Goal: Information Seeking & Learning: Learn about a topic

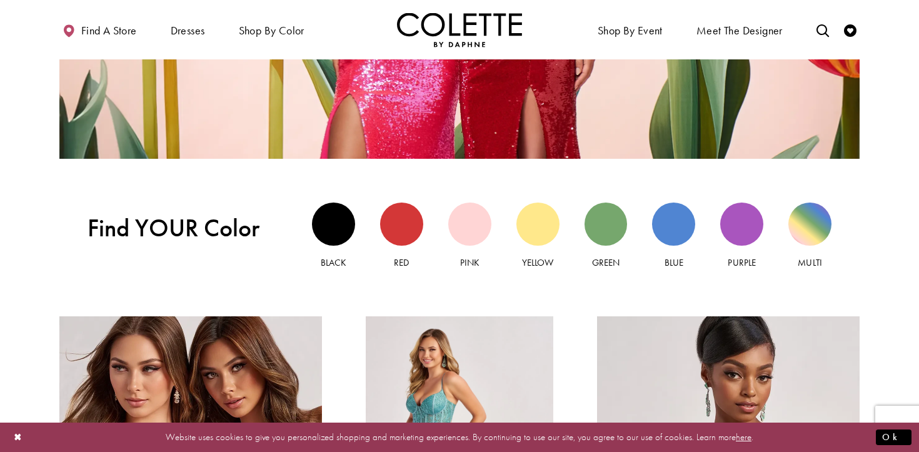
scroll to position [1085, 0]
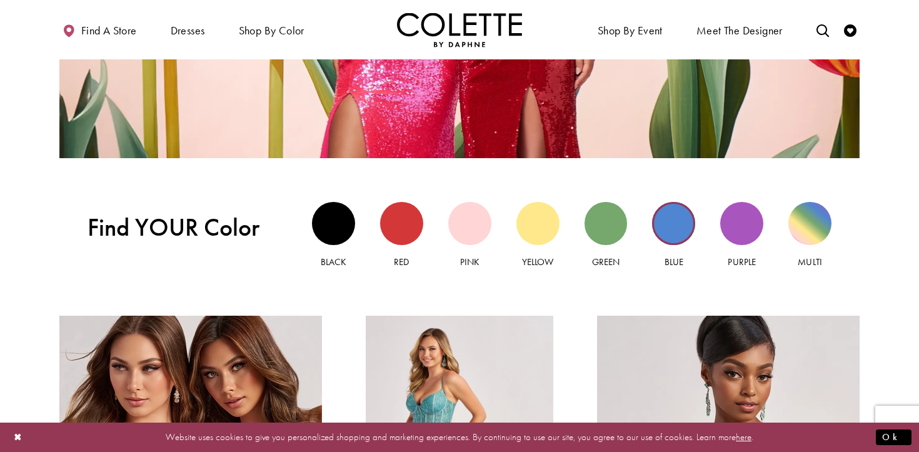
click at [681, 224] on div "Blue view" at bounding box center [673, 223] width 43 height 43
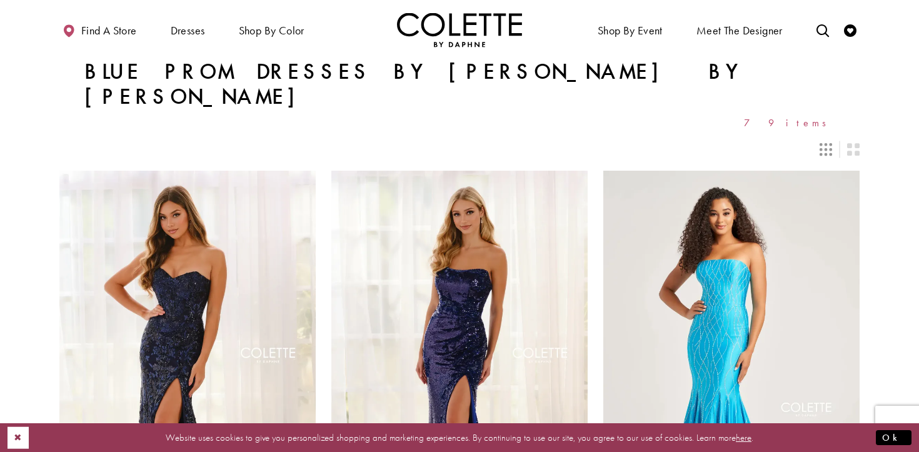
click at [15, 432] on button "Close Dialog" at bounding box center [17, 437] width 21 height 22
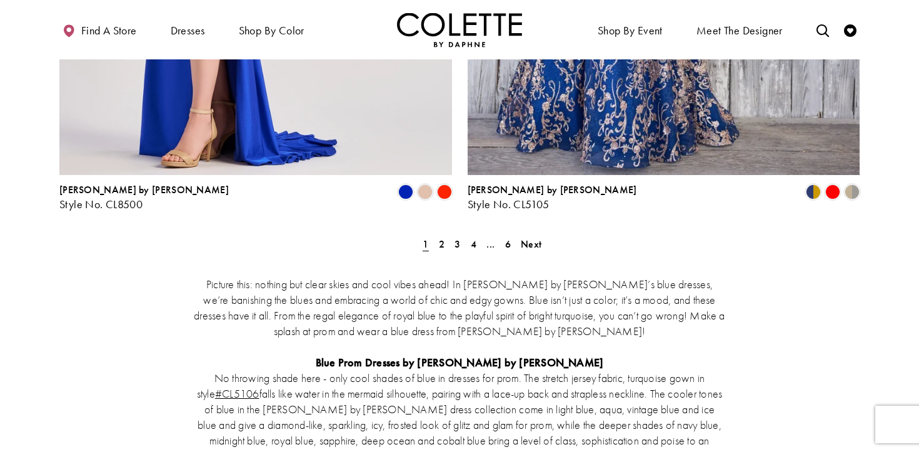
scroll to position [2410, 0]
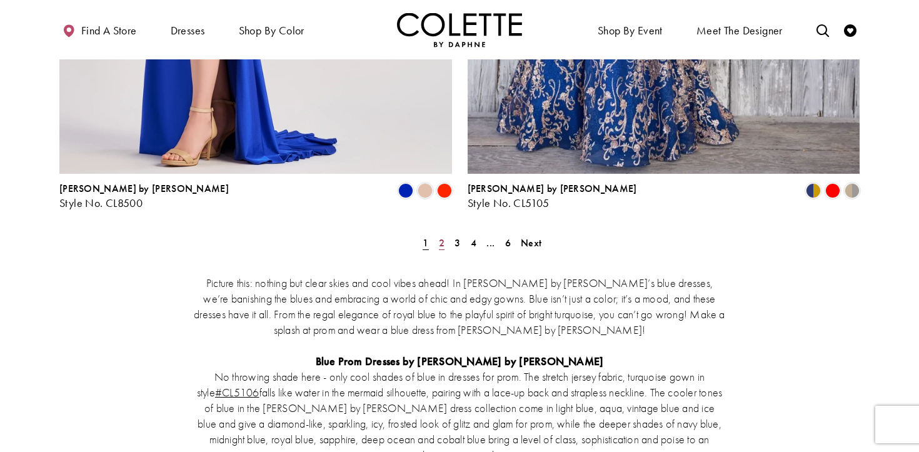
click at [444, 234] on link "2" at bounding box center [441, 243] width 13 height 18
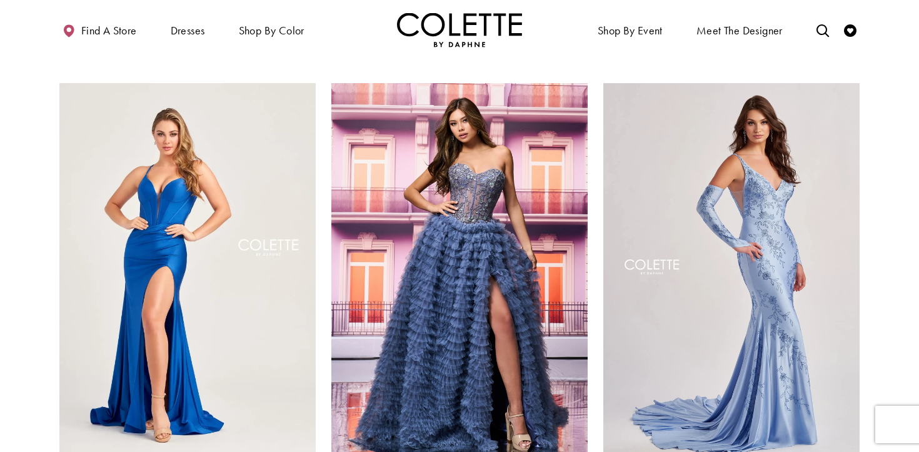
scroll to position [1006, 0]
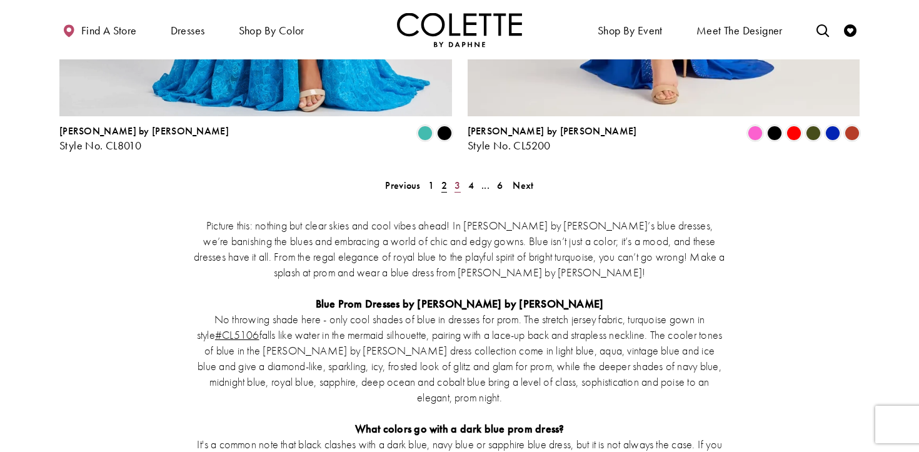
click at [456, 179] on span "3" at bounding box center [457, 185] width 6 height 13
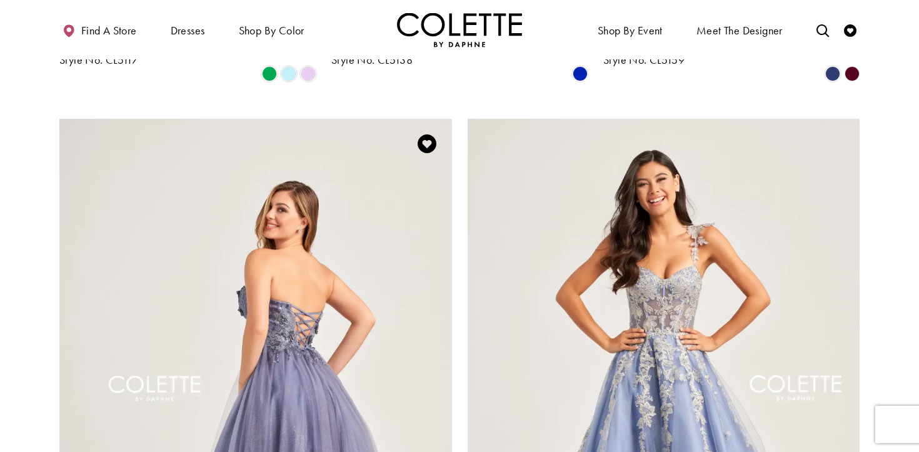
scroll to position [1940, 0]
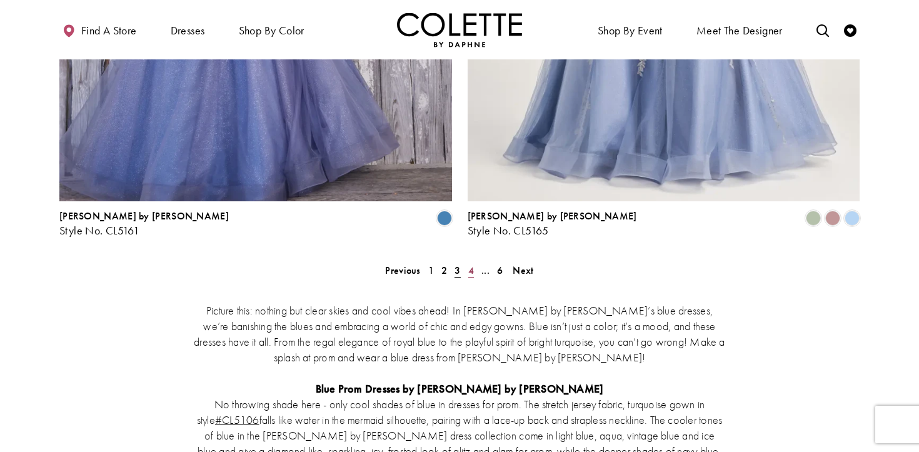
click at [469, 264] on span "4" at bounding box center [471, 270] width 6 height 13
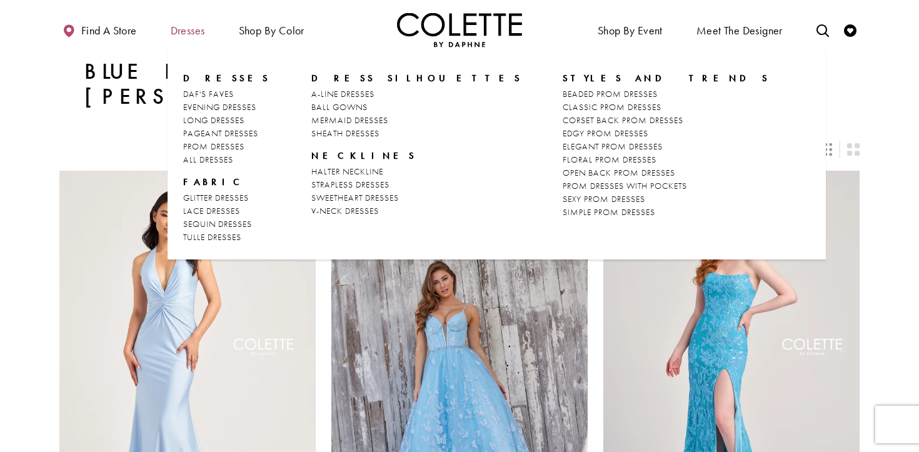
click at [181, 35] on span "Dresses" at bounding box center [188, 30] width 34 height 12
click at [204, 141] on span "PROM DRESSES" at bounding box center [213, 146] width 61 height 11
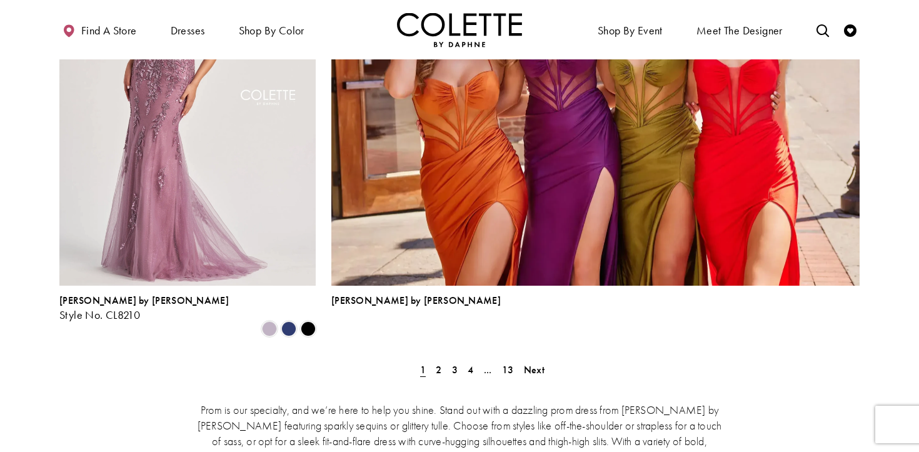
scroll to position [2772, 0]
click at [438, 362] on span "2" at bounding box center [439, 368] width 6 height 13
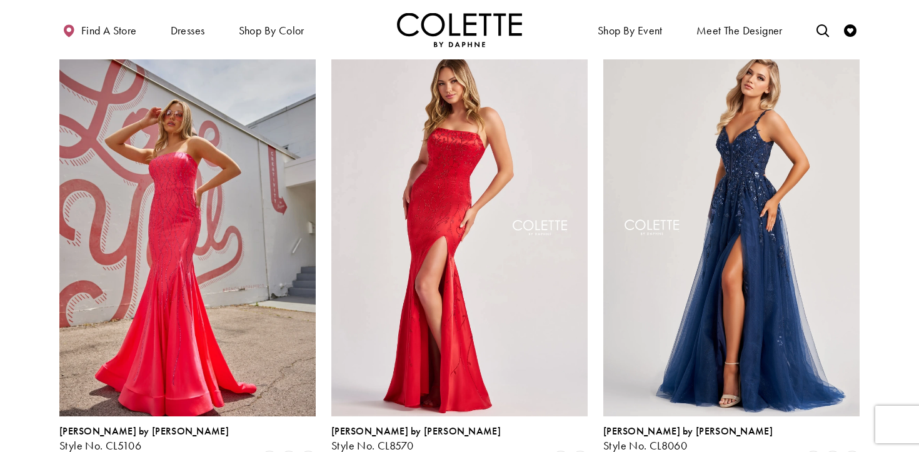
scroll to position [320, 0]
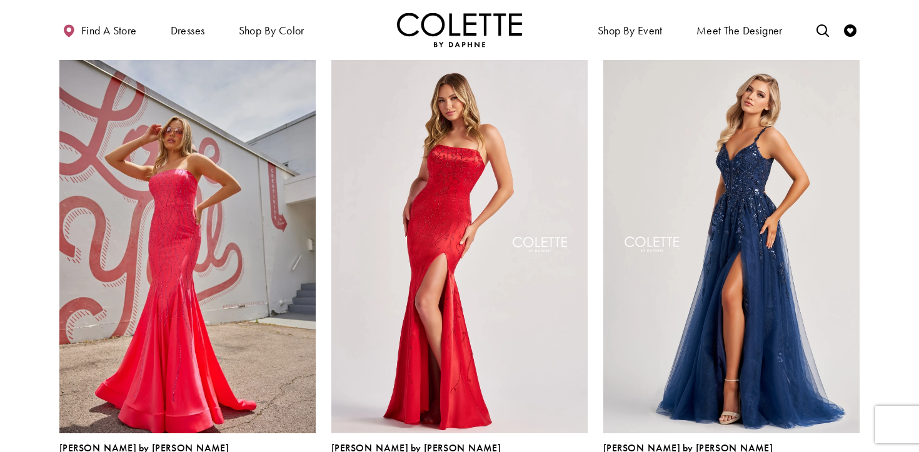
click at [438, 279] on img "Visit Colette by Daphne Style No. CL8570 Page" at bounding box center [459, 246] width 256 height 372
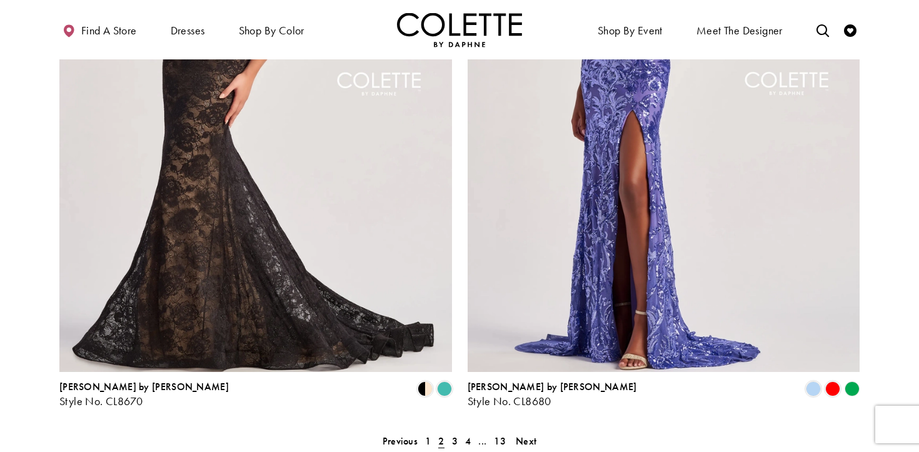
scroll to position [2483, 0]
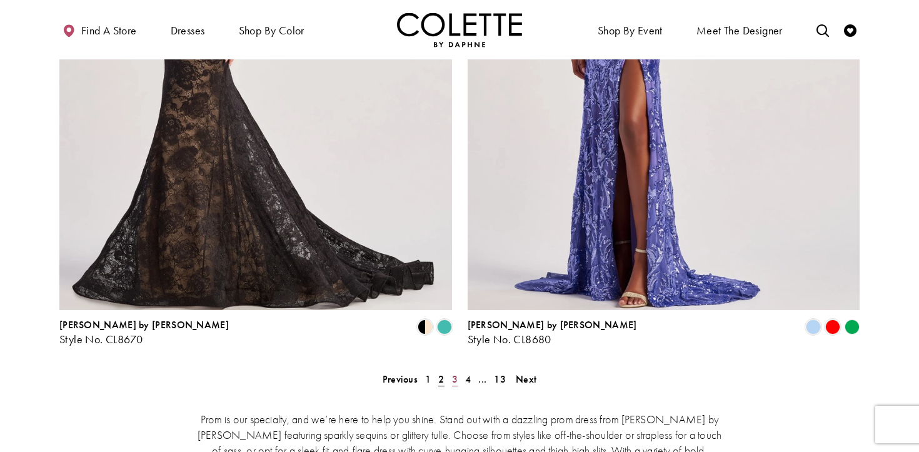
click at [459, 370] on link "3" at bounding box center [454, 379] width 13 height 18
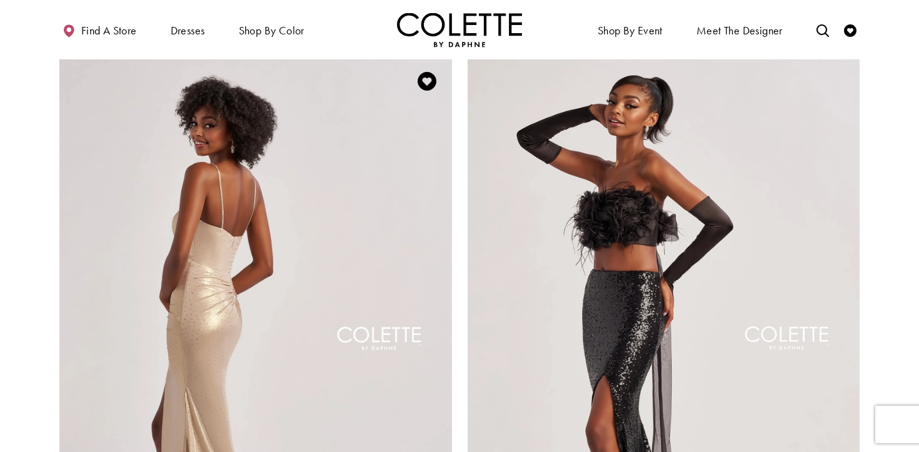
scroll to position [2168, 0]
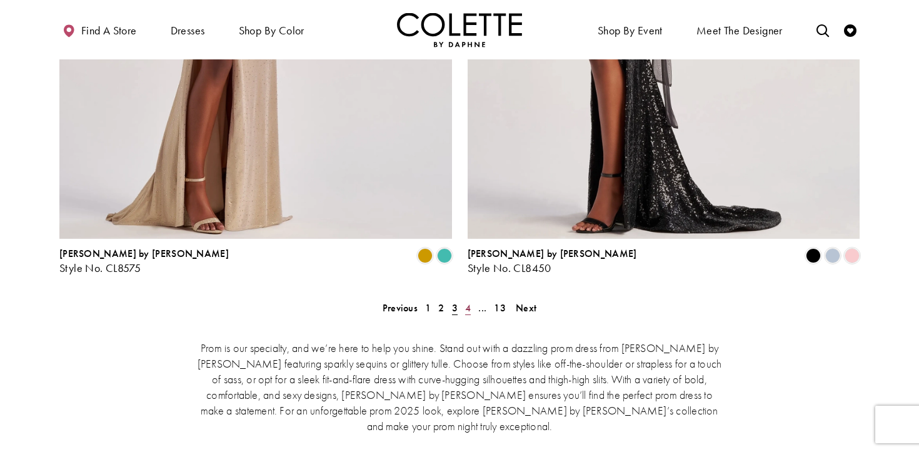
click at [468, 301] on span "4" at bounding box center [468, 307] width 6 height 13
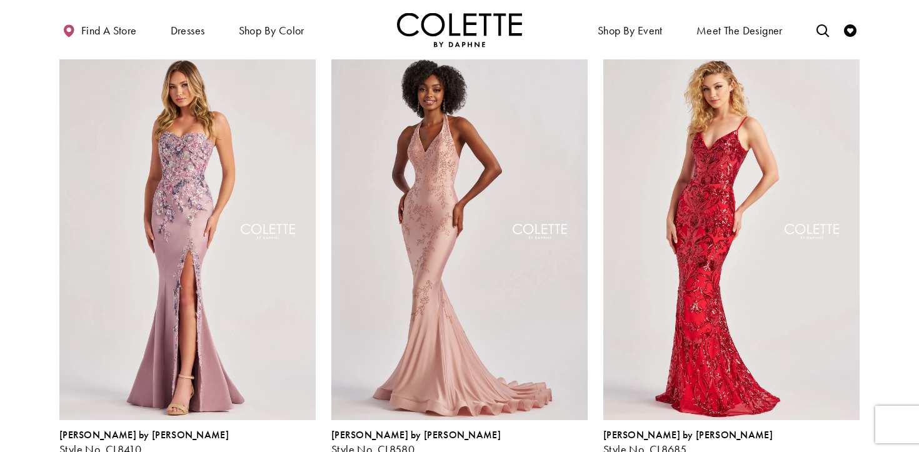
scroll to position [331, 0]
